Goal: Information Seeking & Learning: Learn about a topic

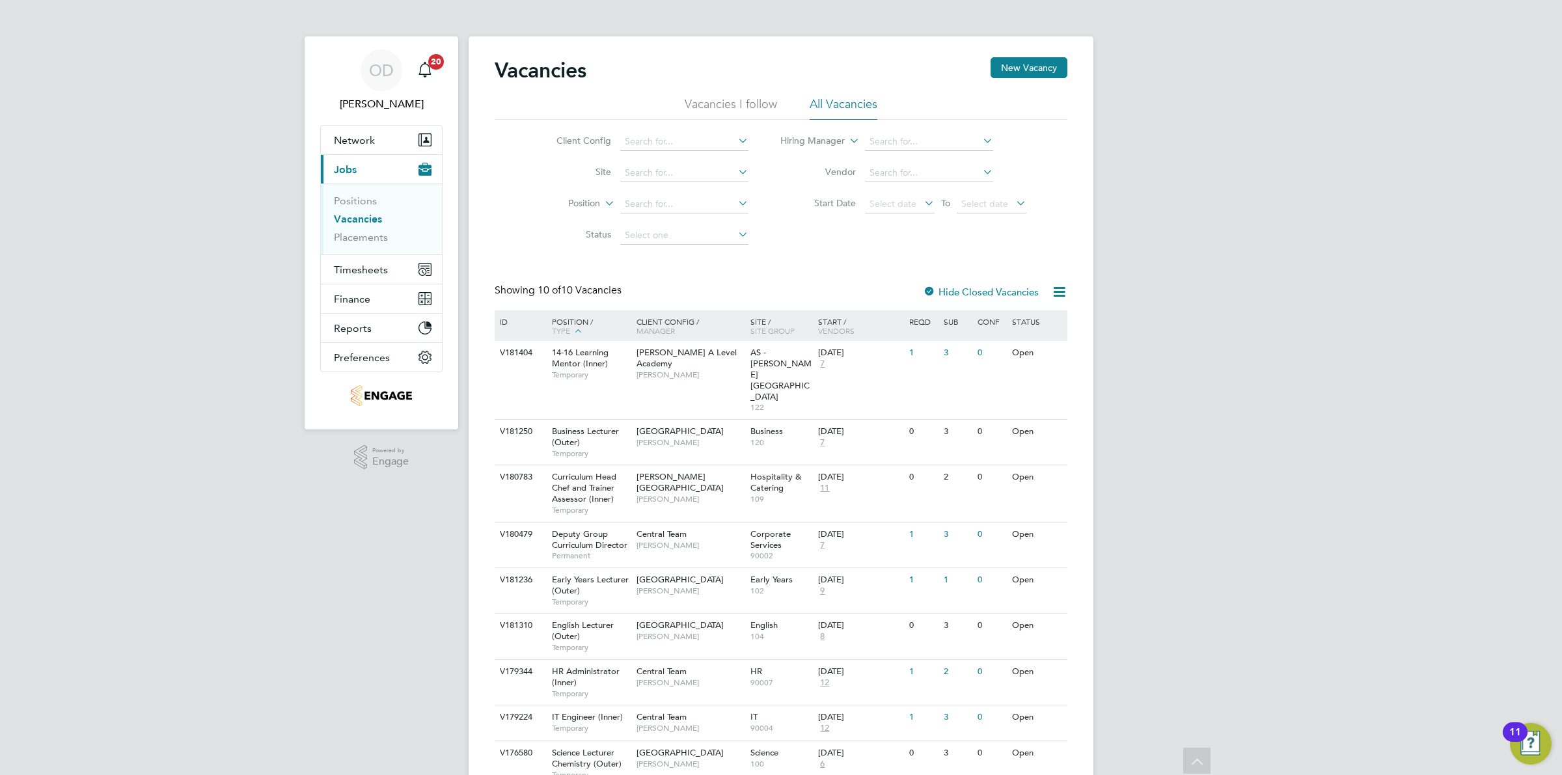
scroll to position [73, 0]
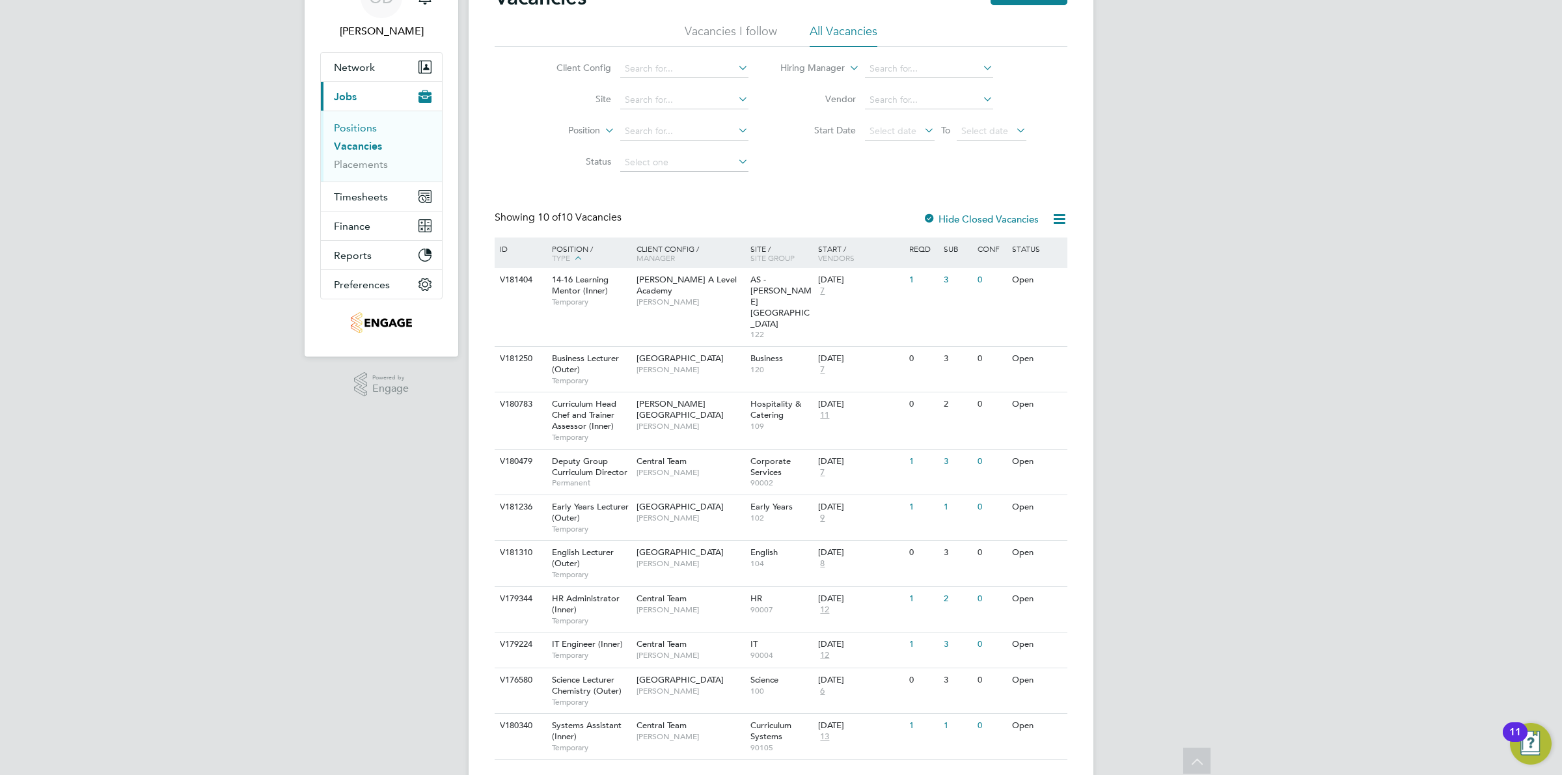
click at [351, 131] on link "Positions" at bounding box center [355, 128] width 43 height 12
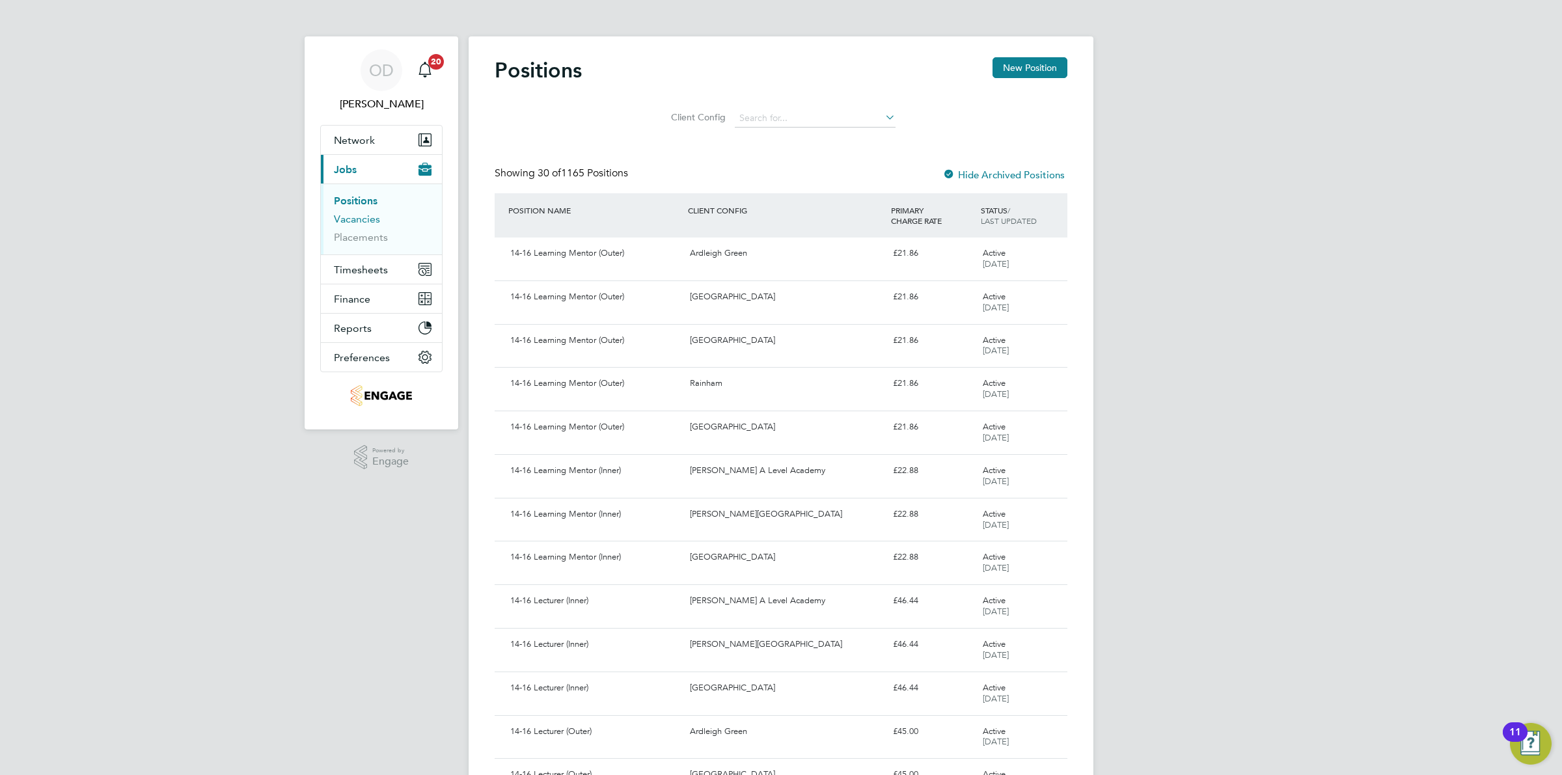
click at [353, 214] on link "Vacancies" at bounding box center [357, 219] width 46 height 12
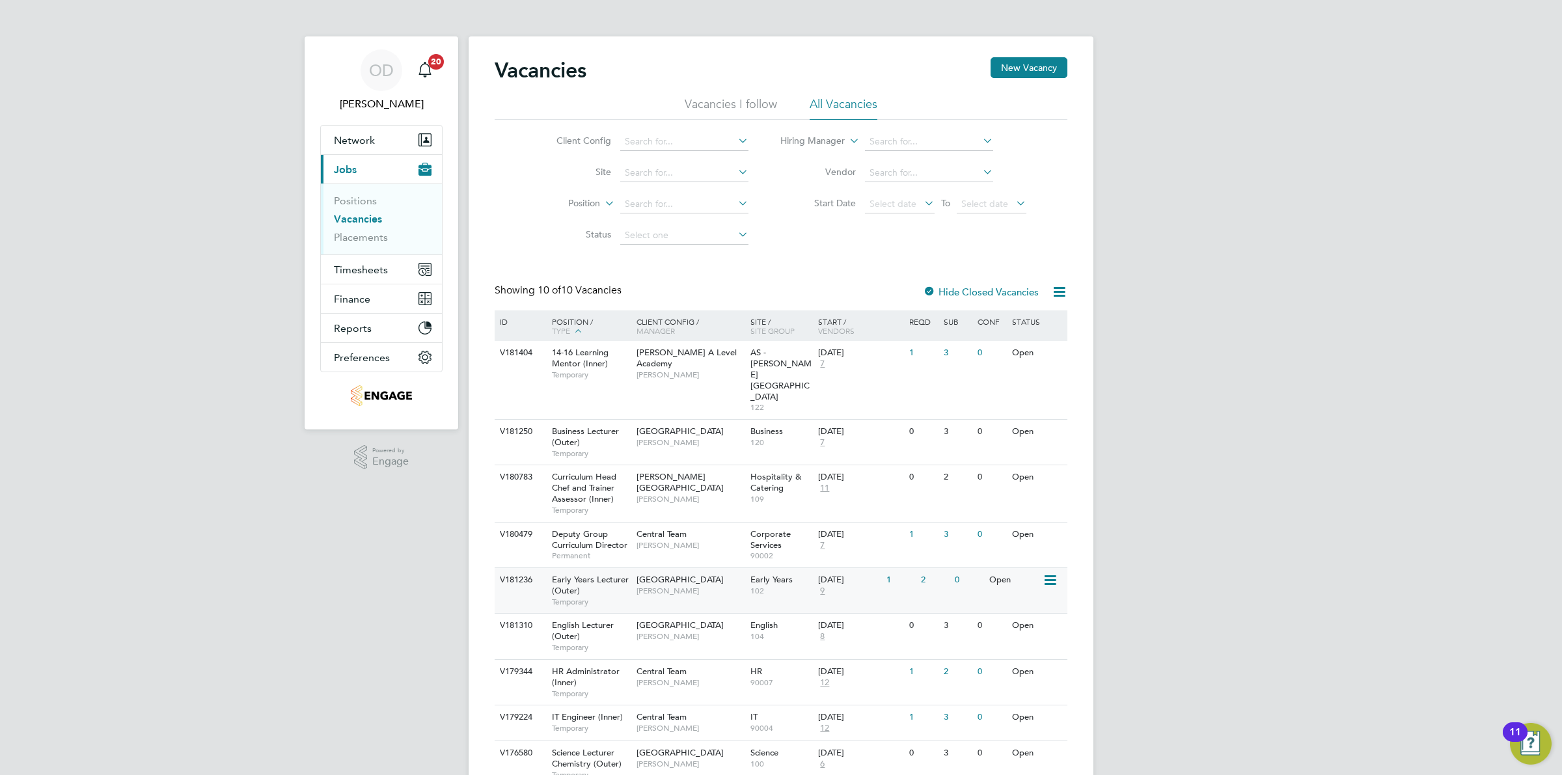
scroll to position [73, 0]
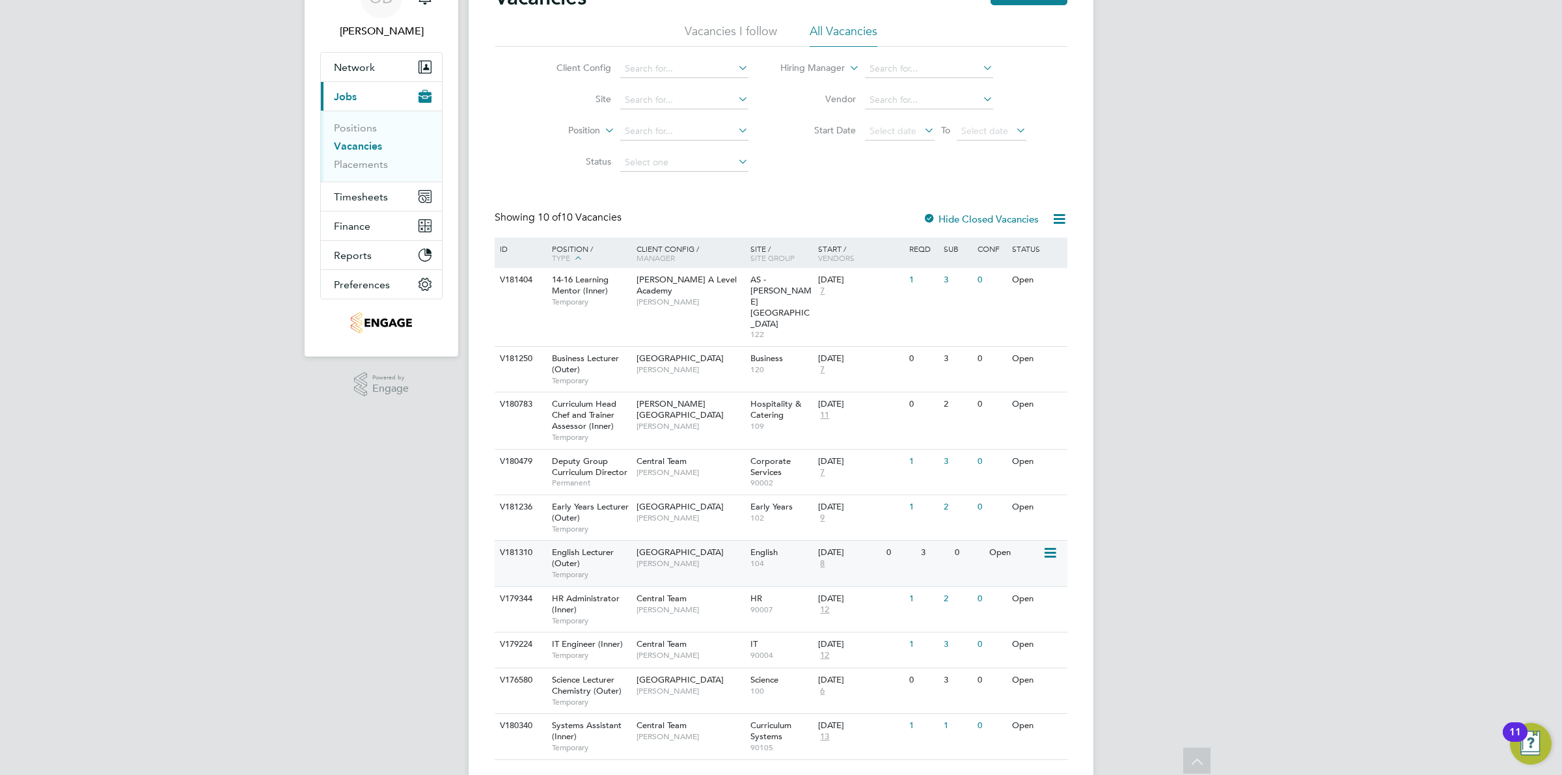
click at [794, 541] on div "English 104" at bounding box center [781, 558] width 68 height 34
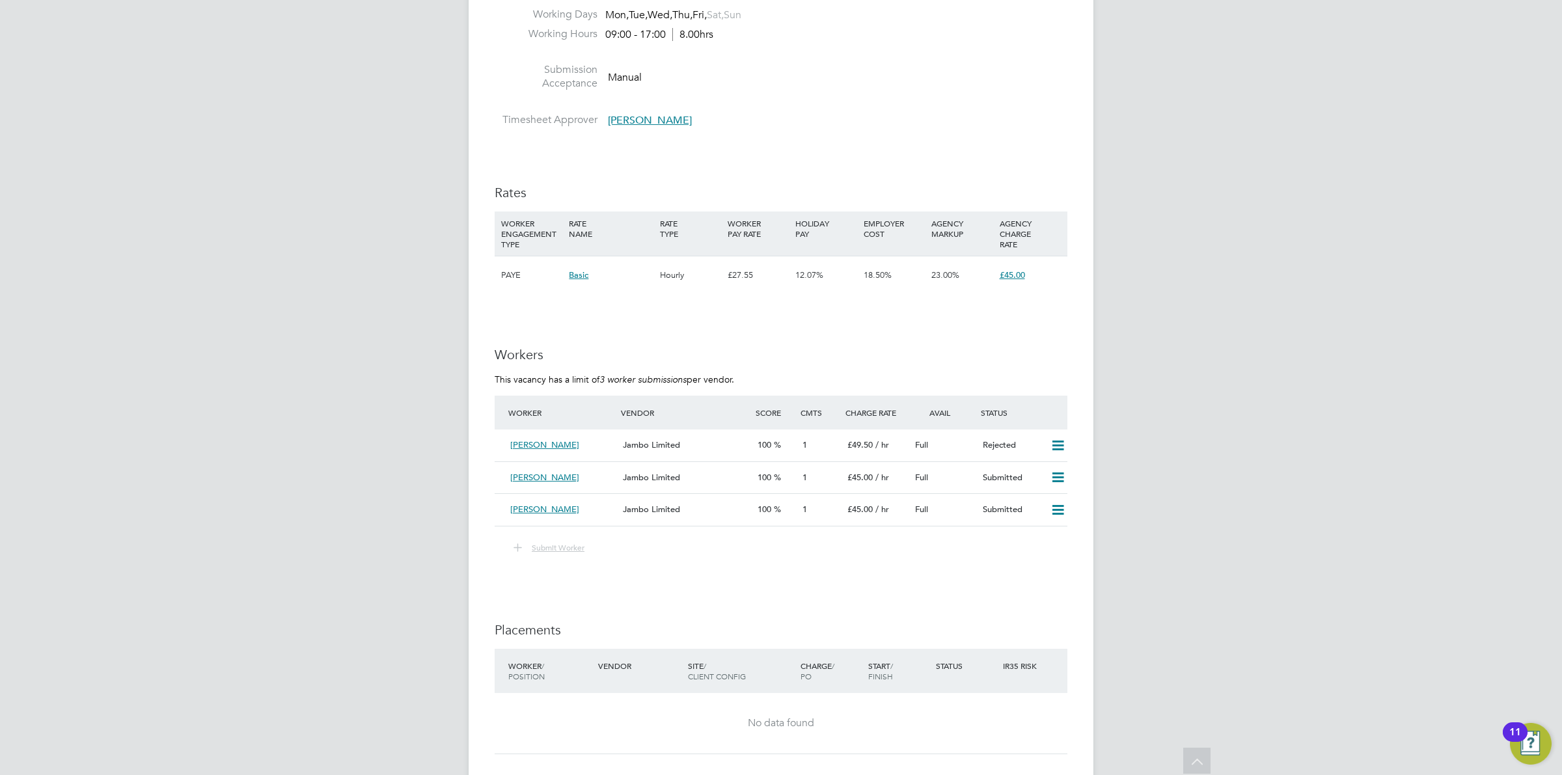
scroll to position [2115, 0]
